Goal: Task Accomplishment & Management: Manage account settings

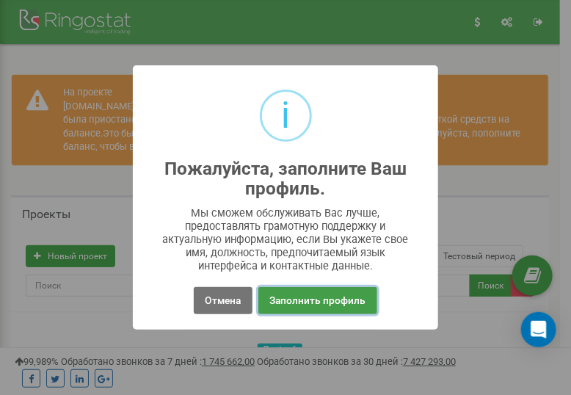
click at [323, 297] on button "Заполнить профиль" at bounding box center [317, 300] width 118 height 27
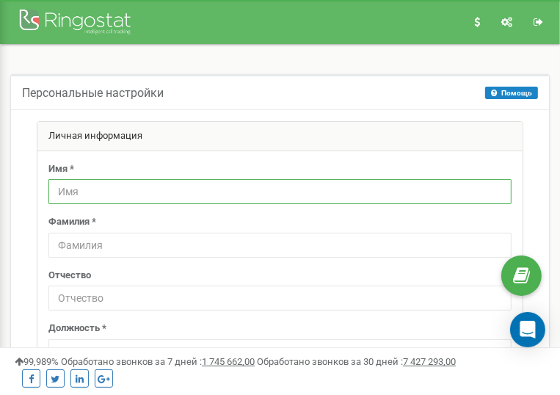
click at [111, 191] on input "text" at bounding box center [279, 191] width 463 height 25
type input "AB-tech"
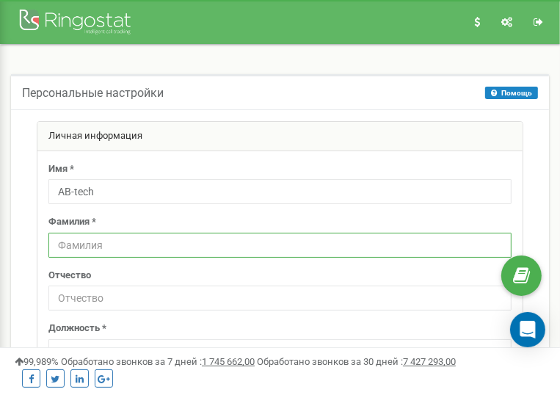
click at [150, 238] on input "text" at bounding box center [279, 244] width 463 height 25
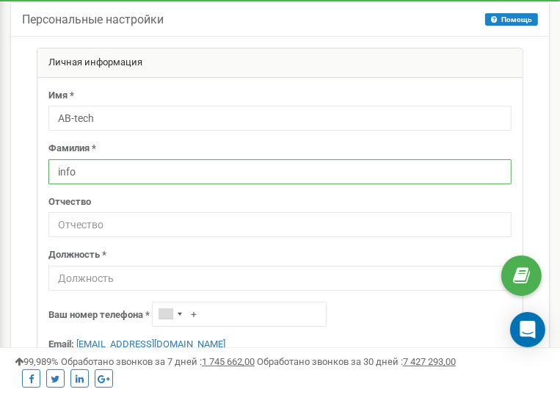
type input "info"
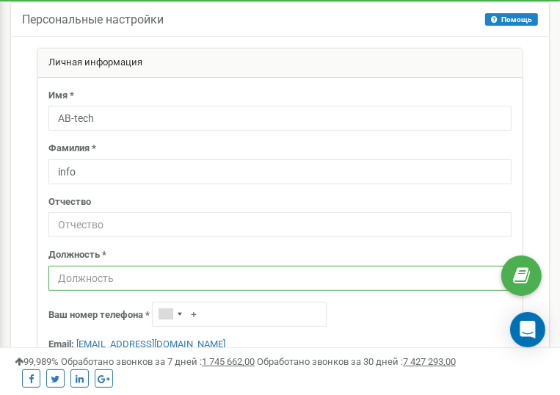
click at [136, 274] on input "text" at bounding box center [279, 277] width 463 height 25
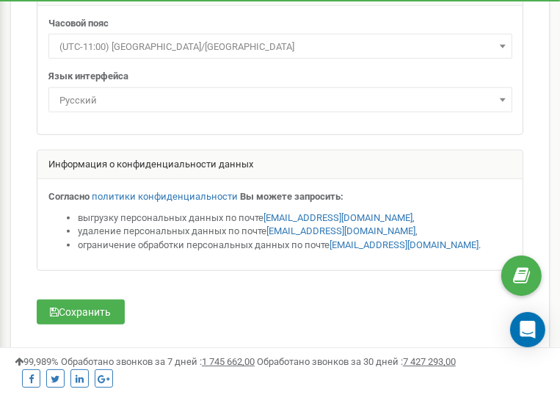
scroll to position [531, 0]
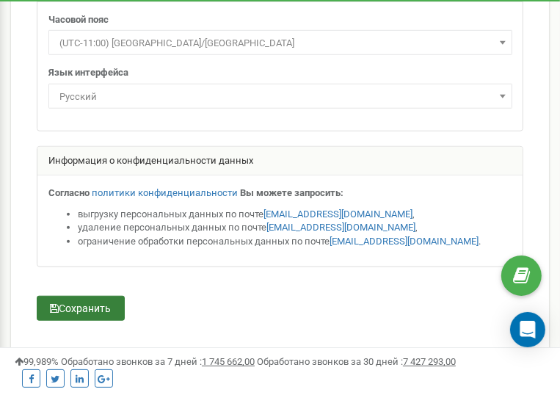
type input "admin"
click at [67, 307] on button "Сохранить" at bounding box center [81, 308] width 88 height 25
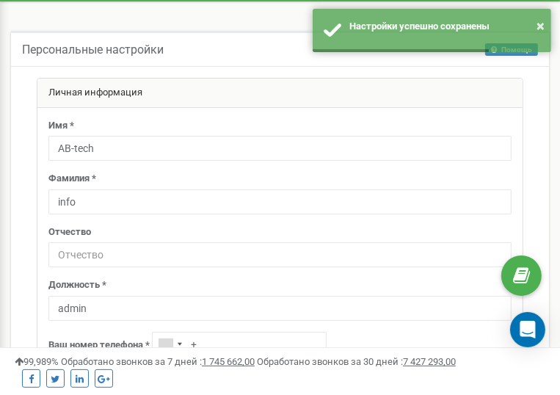
scroll to position [0, 0]
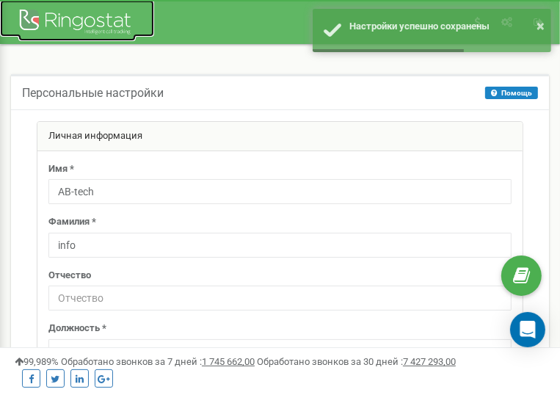
click at [88, 21] on div at bounding box center [76, 23] width 117 height 35
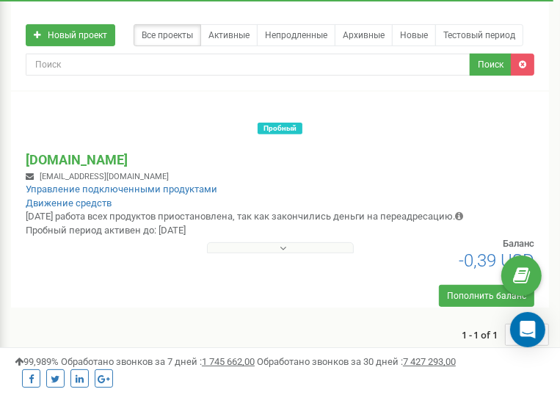
scroll to position [220, 0]
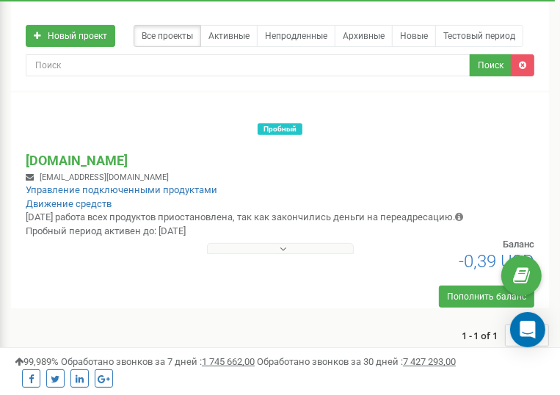
click at [258, 246] on button at bounding box center [280, 248] width 147 height 11
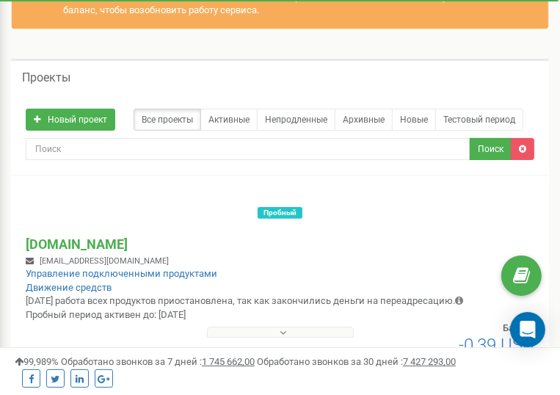
scroll to position [0, 0]
